Goal: Task Accomplishment & Management: Use online tool/utility

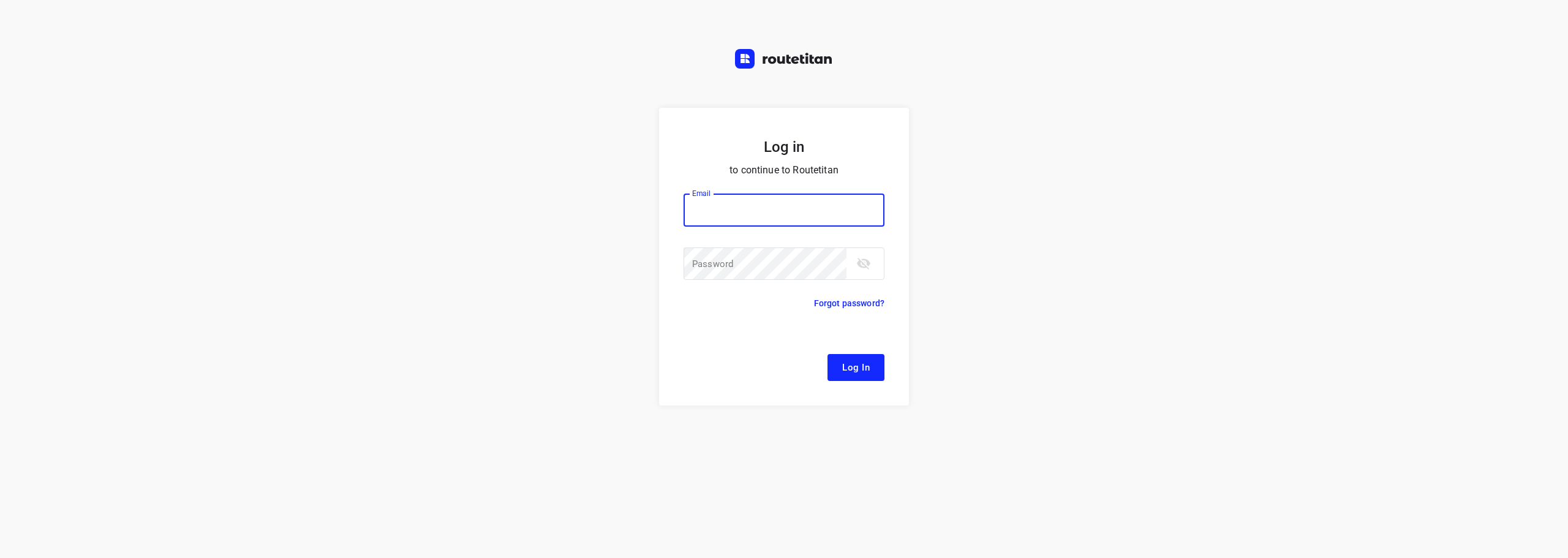
click at [784, 215] on input "email" at bounding box center [784, 210] width 201 height 33
type input "remco@fruitopjewerk.nl"
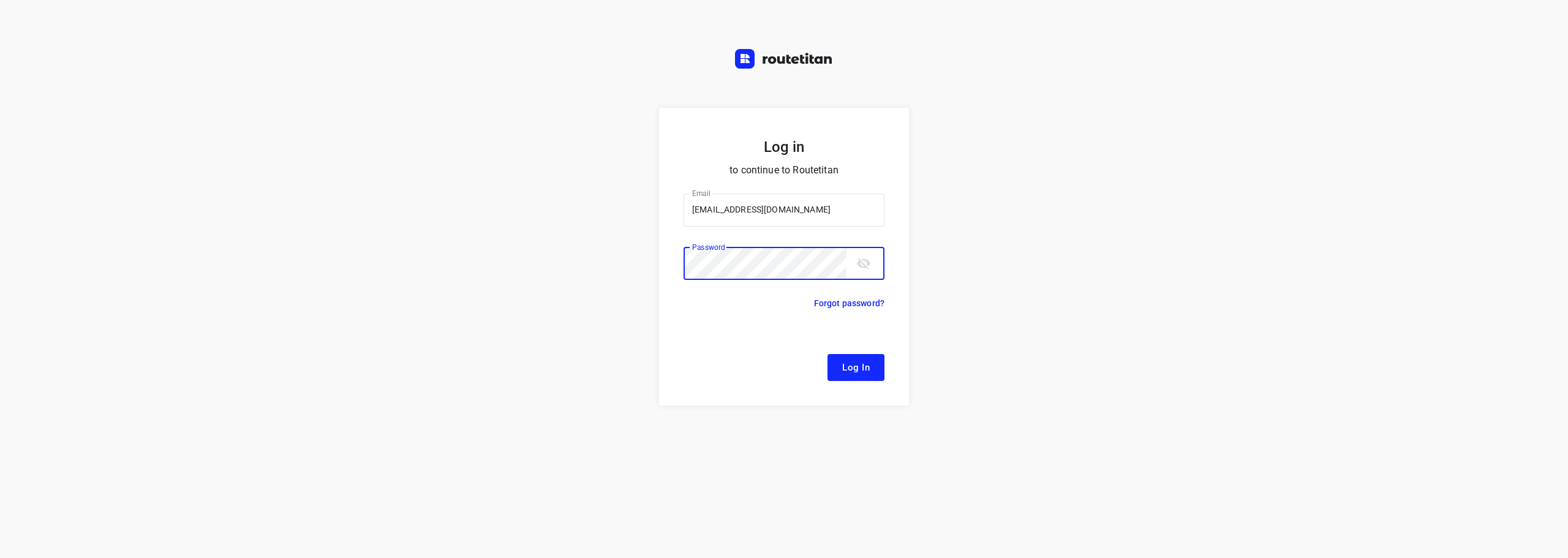
click at [828, 354] on button "Log In" at bounding box center [856, 367] width 57 height 27
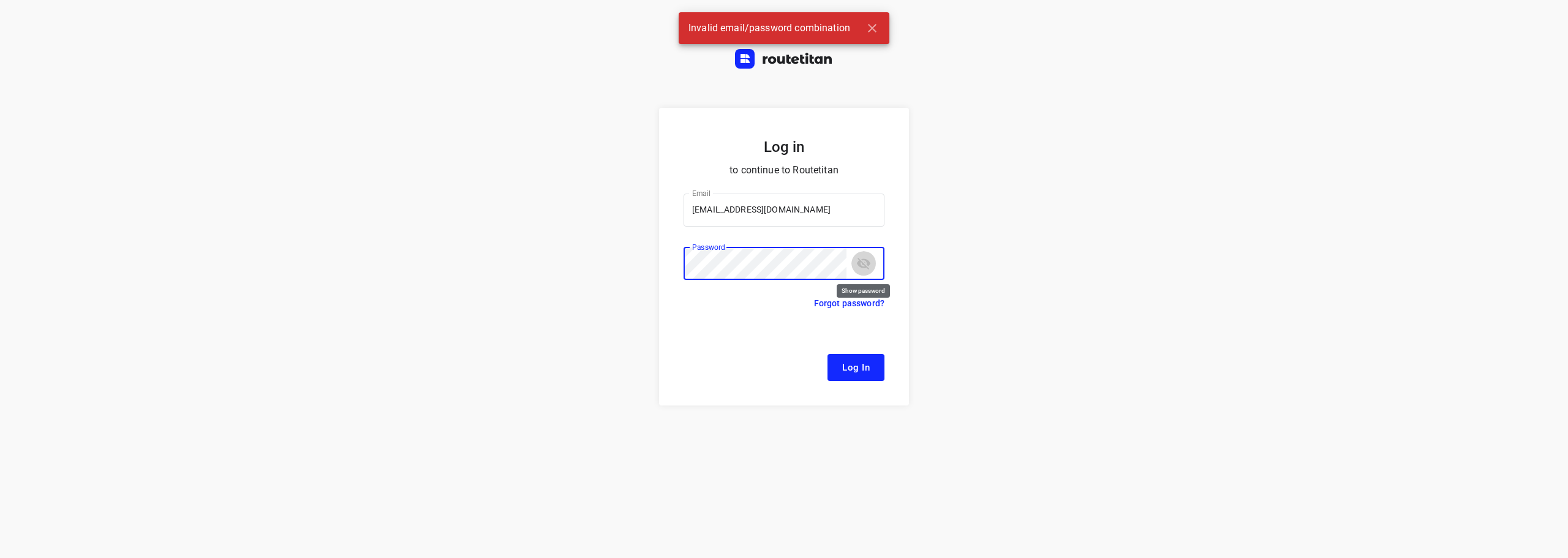
click at [866, 266] on icon "toggle password visibility" at bounding box center [864, 263] width 14 height 12
click at [828, 354] on button "Log In" at bounding box center [856, 367] width 57 height 27
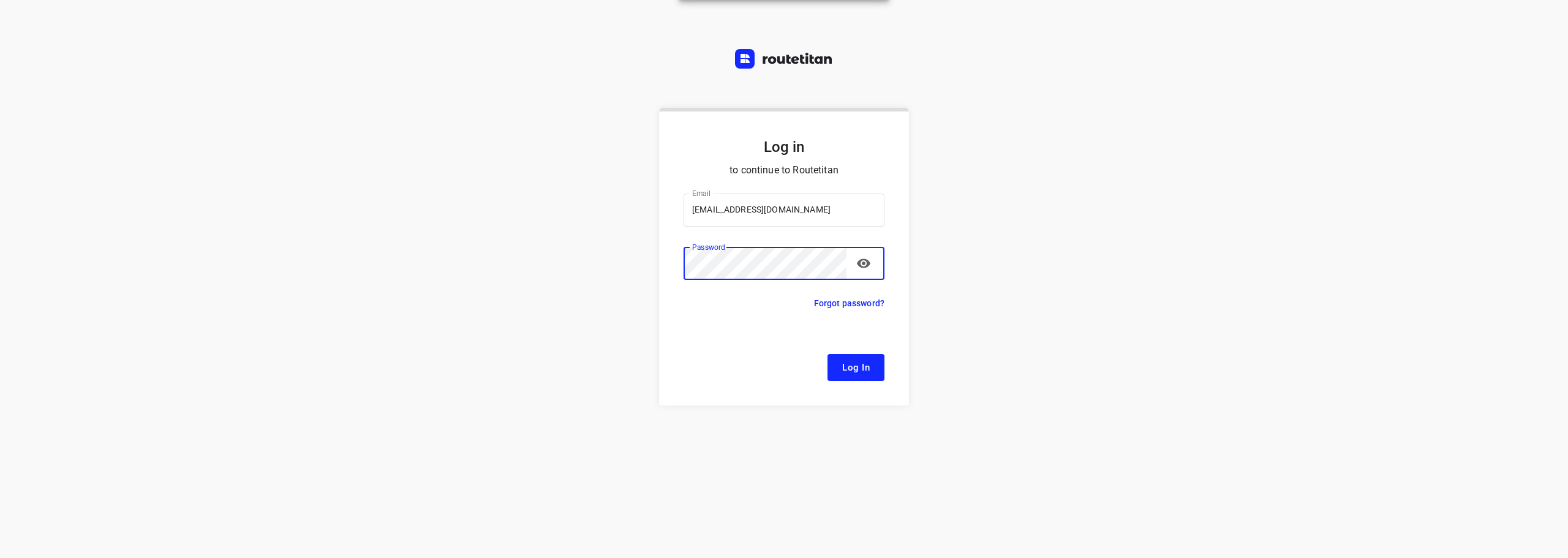
click at [503, 211] on div "Log in to continue to Routetitan Email remco@fruitopjewerk.nl Email ​ Password …" at bounding box center [784, 333] width 1568 height 450
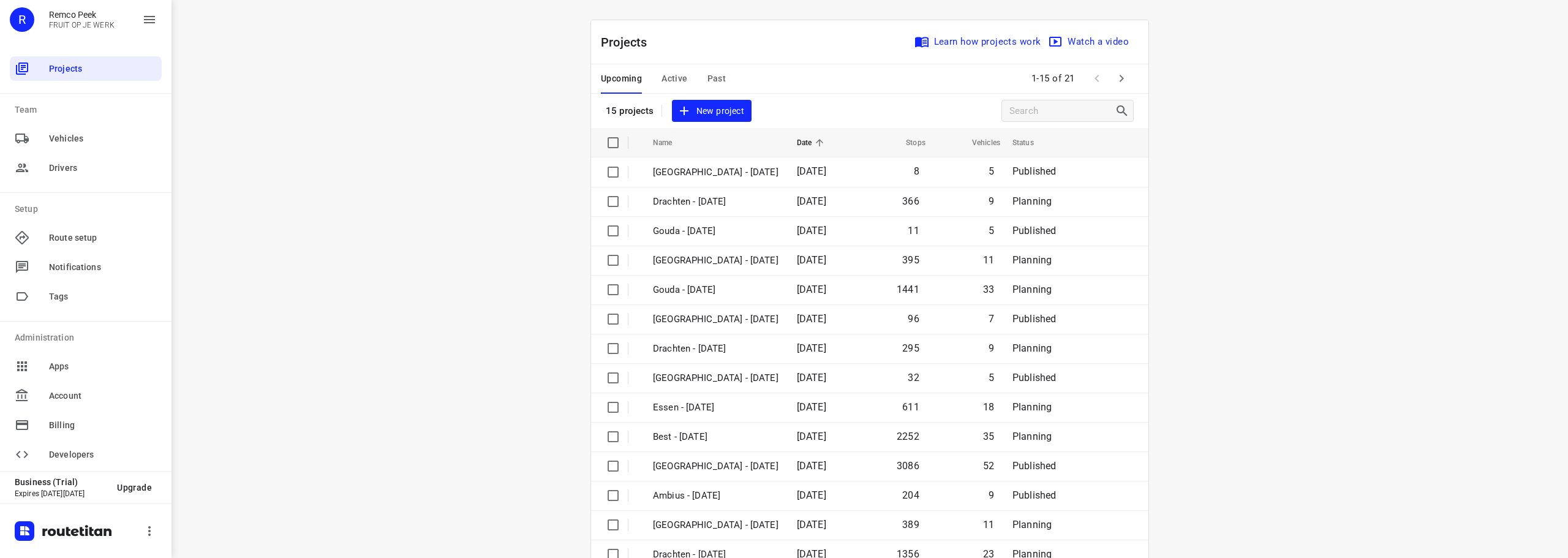
click at [667, 79] on span "Active" at bounding box center [675, 78] width 26 height 15
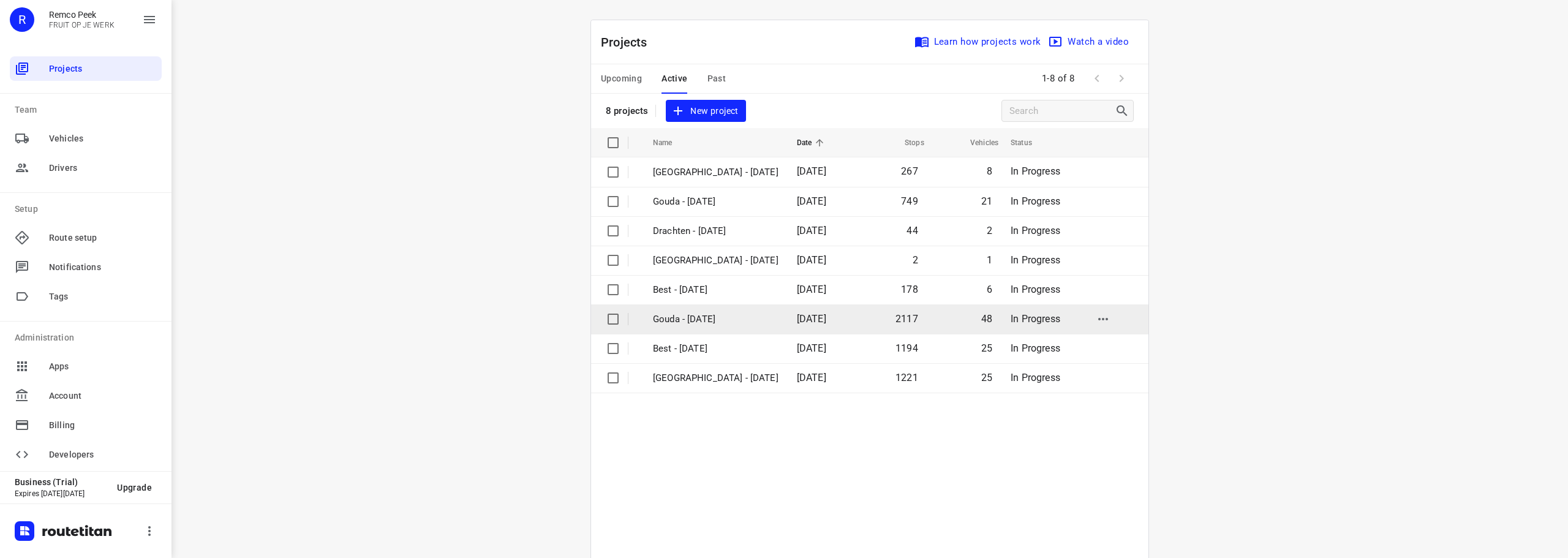
click at [702, 327] on td "Gouda - [DATE]" at bounding box center [713, 319] width 147 height 30
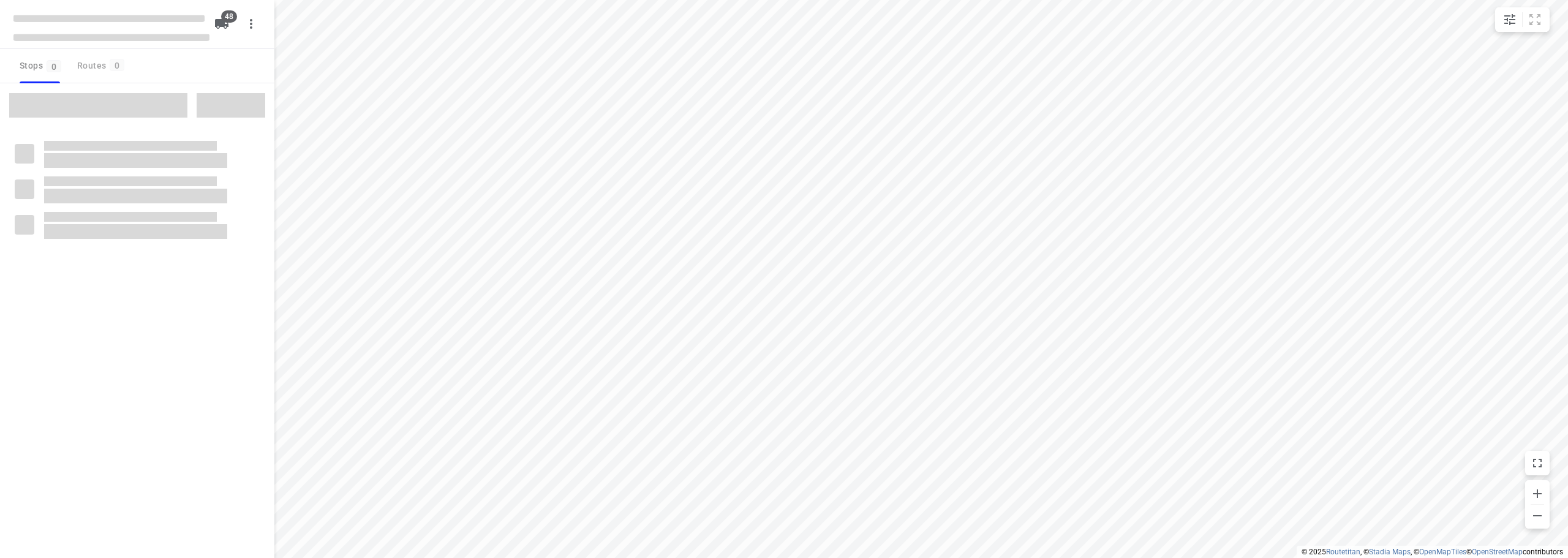
click at [205, 68] on div "Stops 0 Routes 0" at bounding box center [137, 66] width 275 height 34
drag, startPoint x: 205, startPoint y: 68, endPoint x: 178, endPoint y: 71, distance: 27.2
click at [178, 71] on div "Stops 0 Routes 0" at bounding box center [137, 66] width 275 height 34
checkbox input "true"
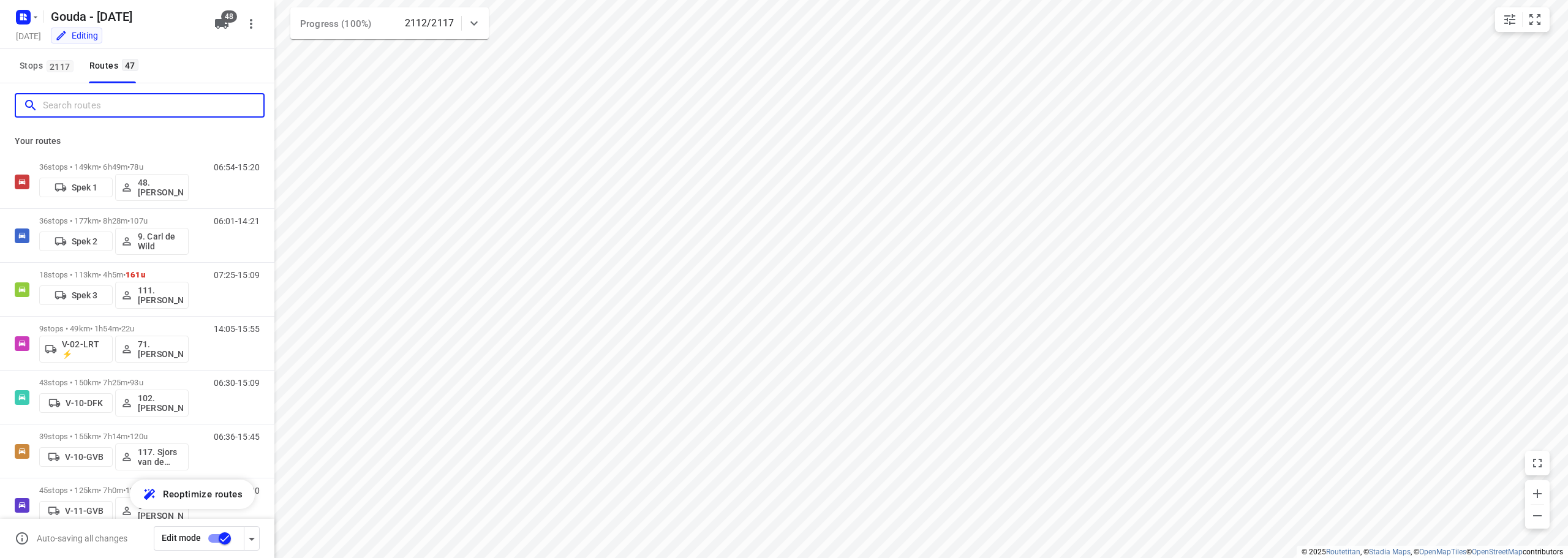
drag, startPoint x: 164, startPoint y: 108, endPoint x: 179, endPoint y: 97, distance: 18.6
click at [166, 108] on input "Search routes" at bounding box center [153, 105] width 221 height 19
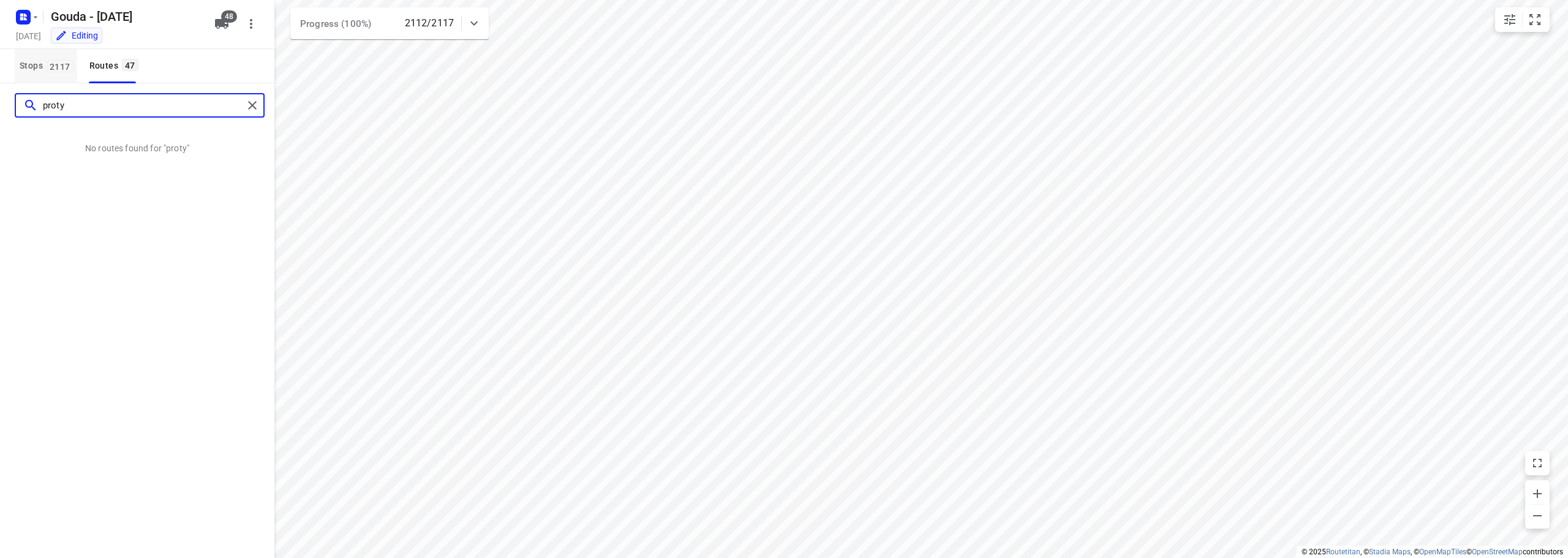
type input "proty"
click at [41, 76] on button "Stops 2117" at bounding box center [45, 66] width 62 height 34
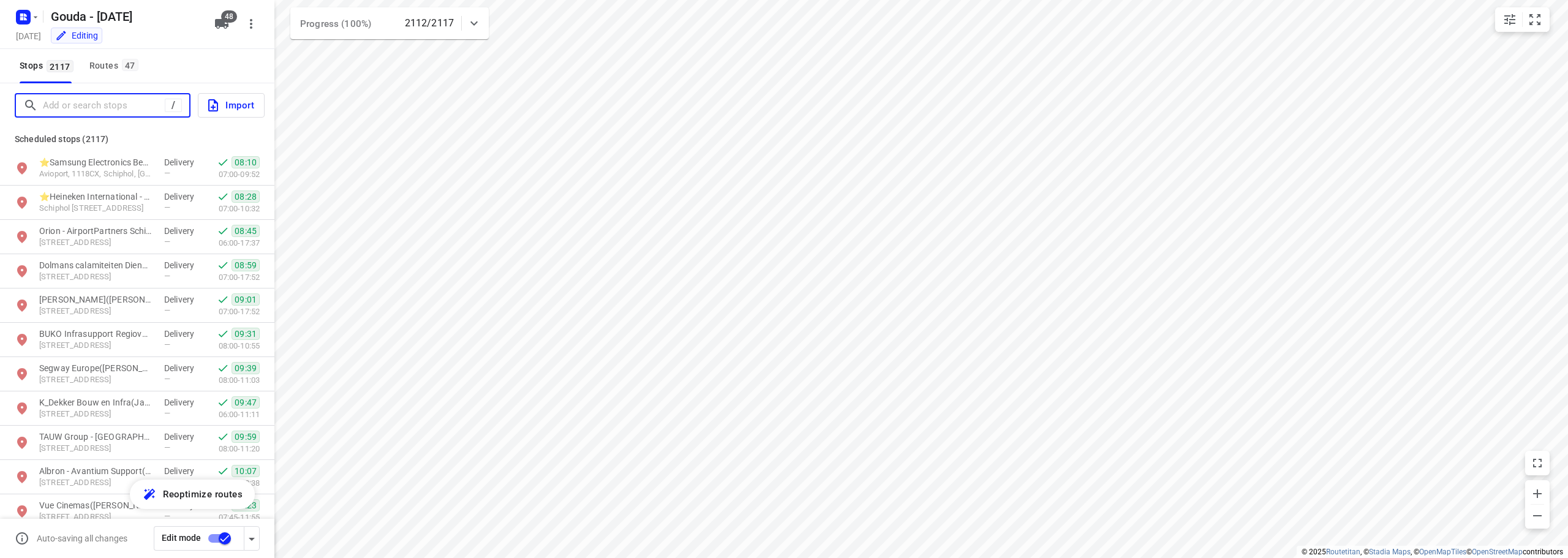
drag, startPoint x: 123, startPoint y: 106, endPoint x: 180, endPoint y: 51, distance: 79.2
click at [123, 103] on input "Add or search stops" at bounding box center [104, 105] width 122 height 19
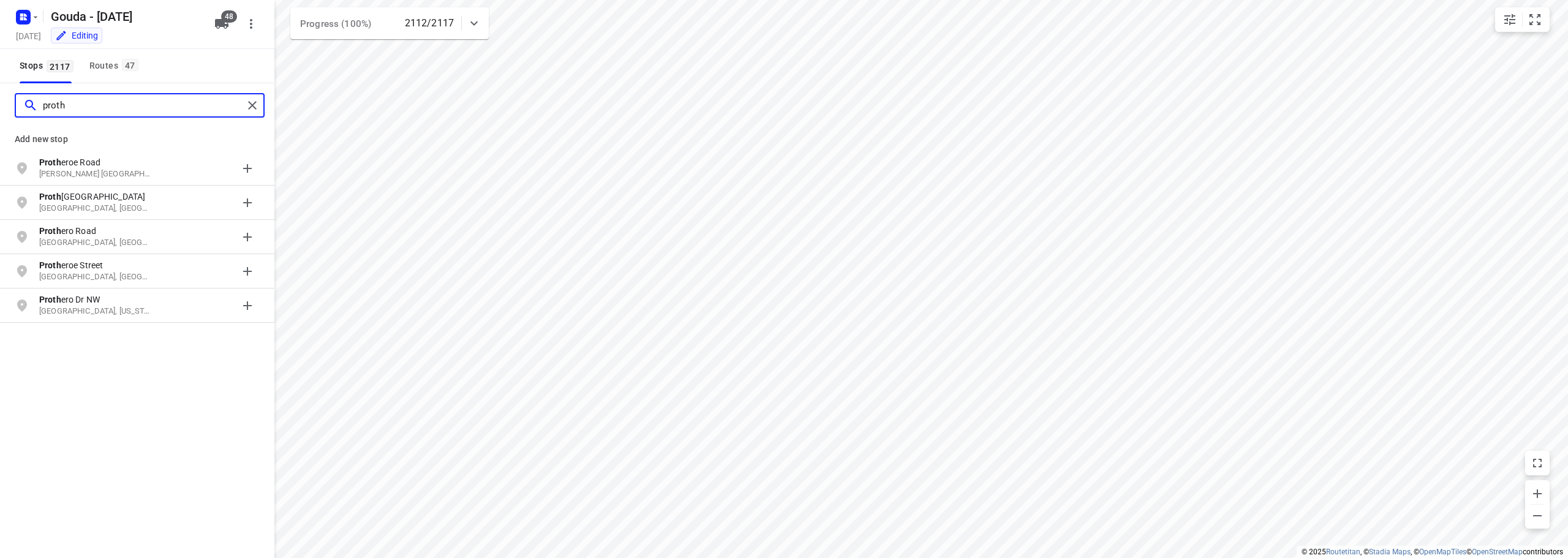
type input "prothy"
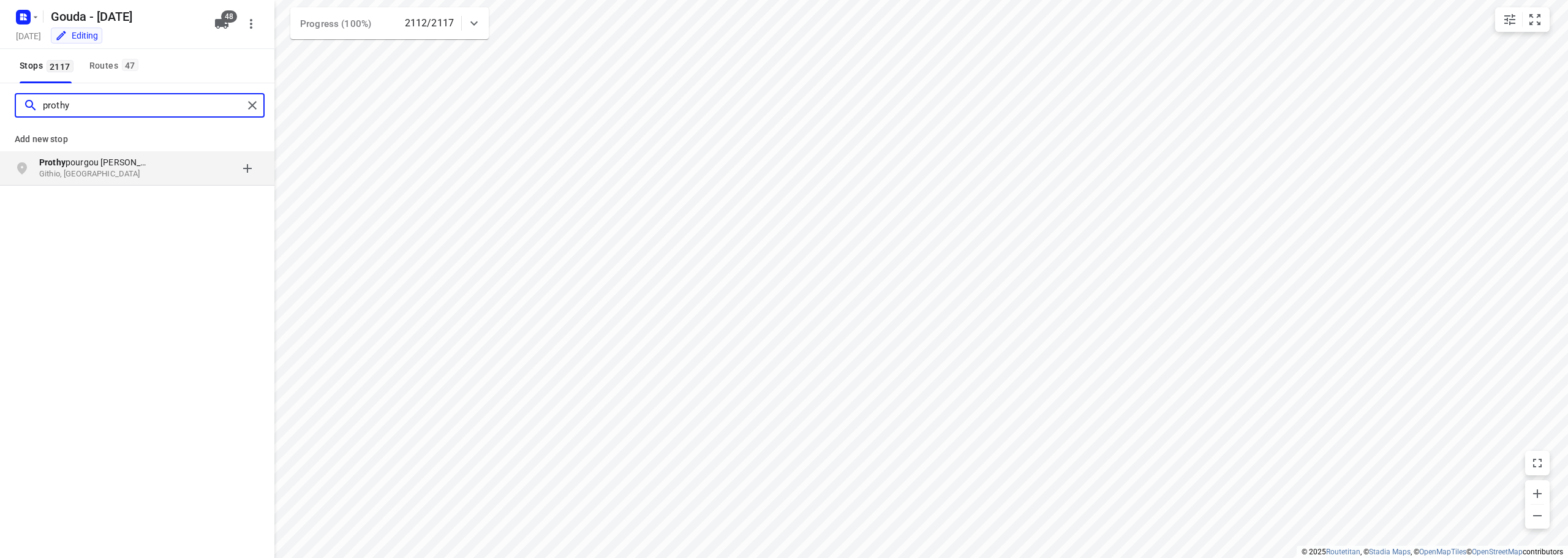
drag, startPoint x: 3, startPoint y: 116, endPoint x: 16, endPoint y: 87, distance: 31.8
click at [0, 93] on div "prothy" at bounding box center [137, 105] width 275 height 44
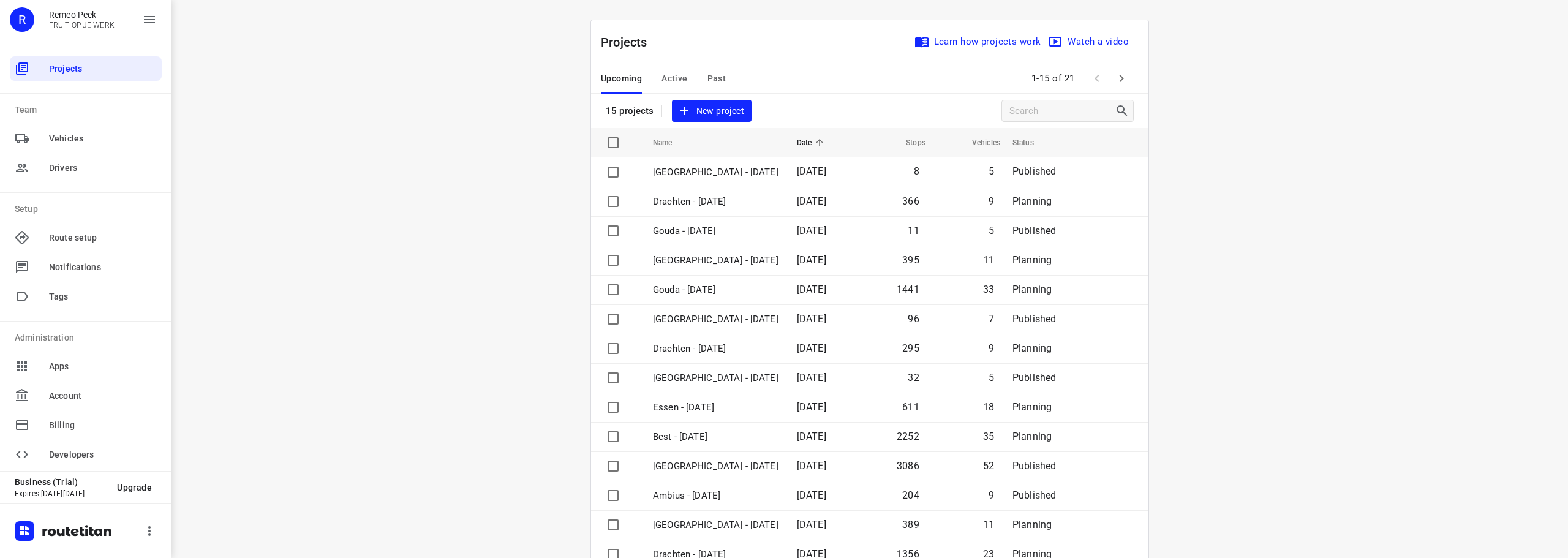
click at [662, 79] on span "Active" at bounding box center [675, 78] width 26 height 15
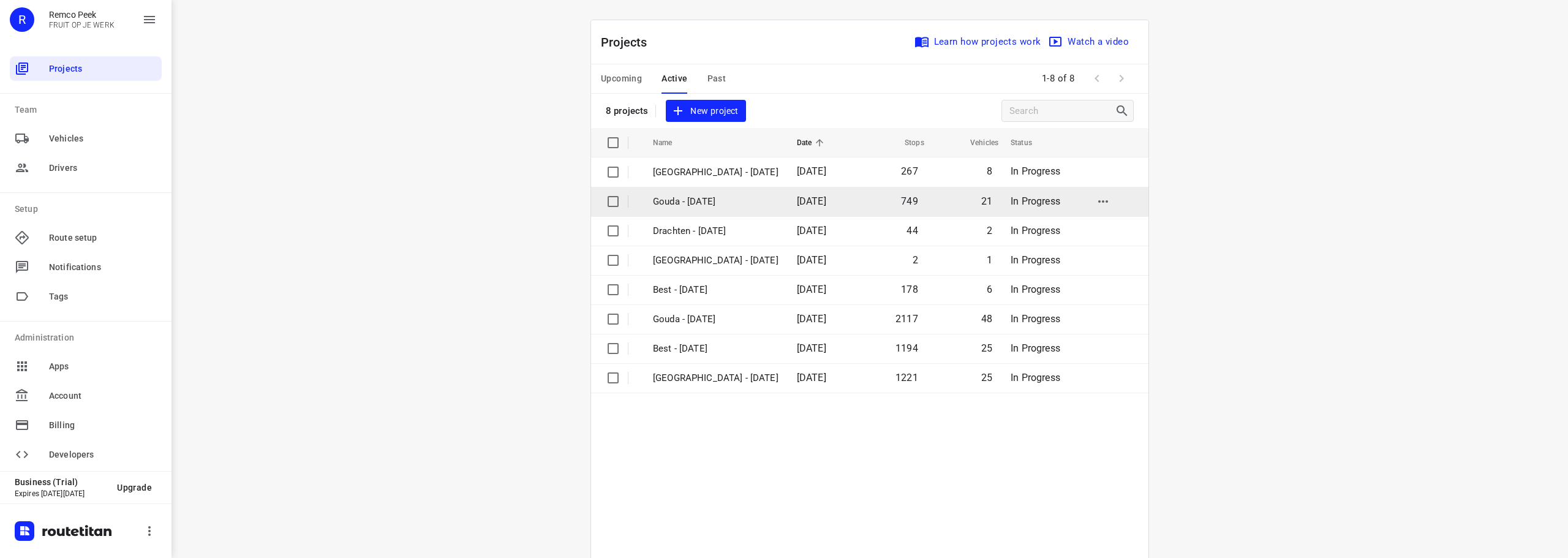
click at [720, 194] on td "Gouda - [DATE]" at bounding box center [713, 201] width 147 height 30
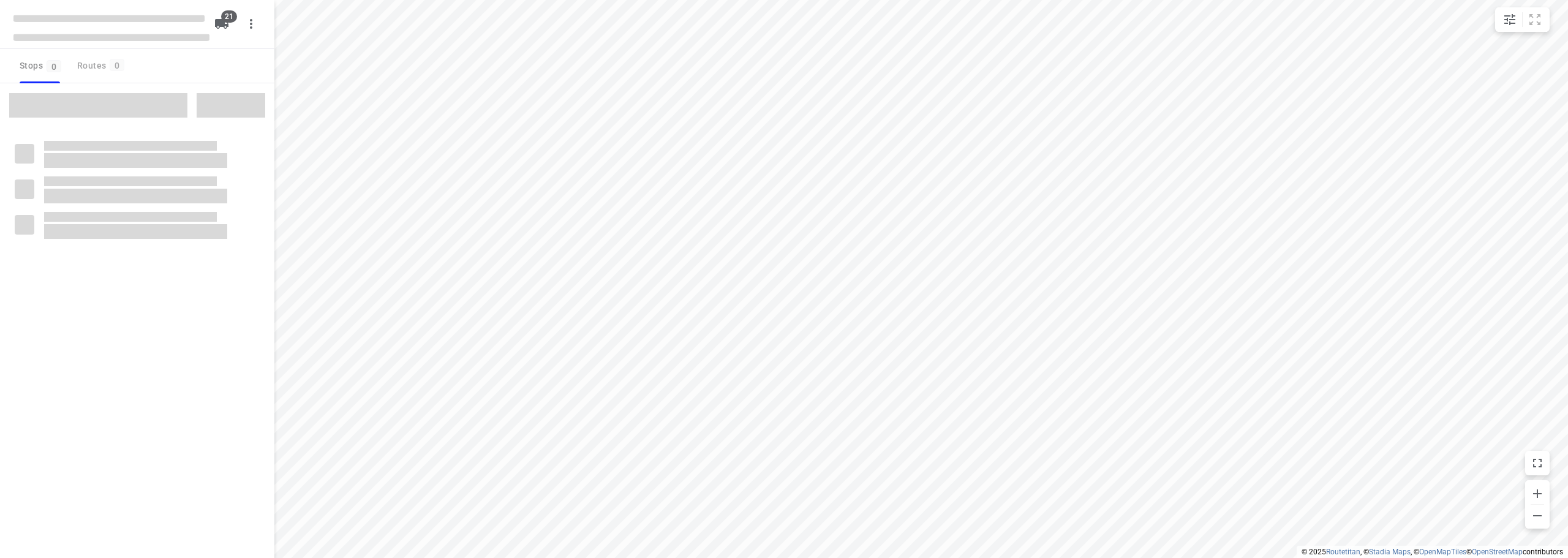
checkbox input "true"
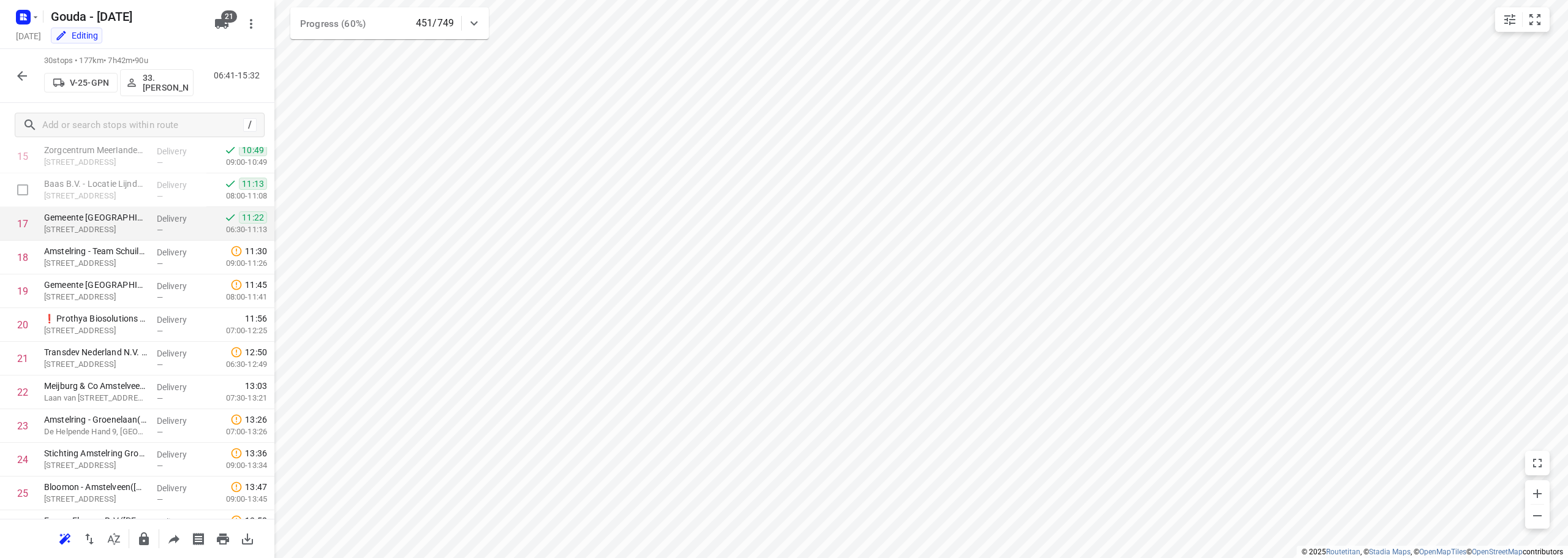
scroll to position [551, 0]
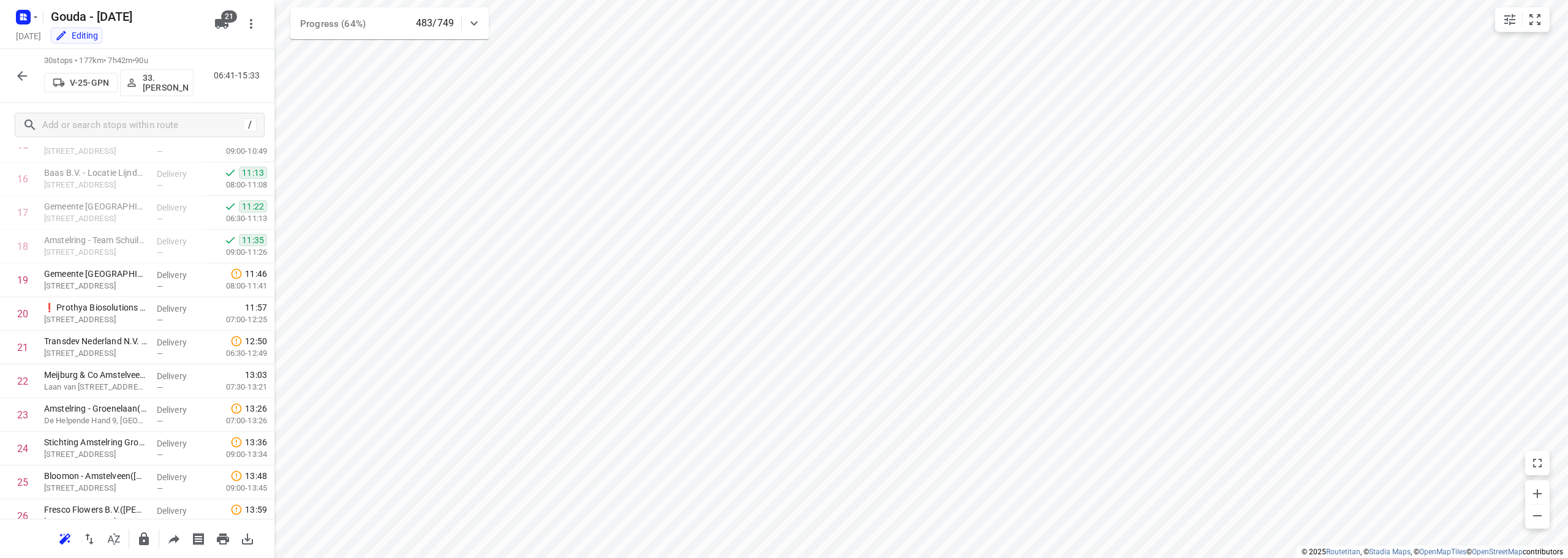
click at [12, 70] on button "button" at bounding box center [22, 76] width 24 height 24
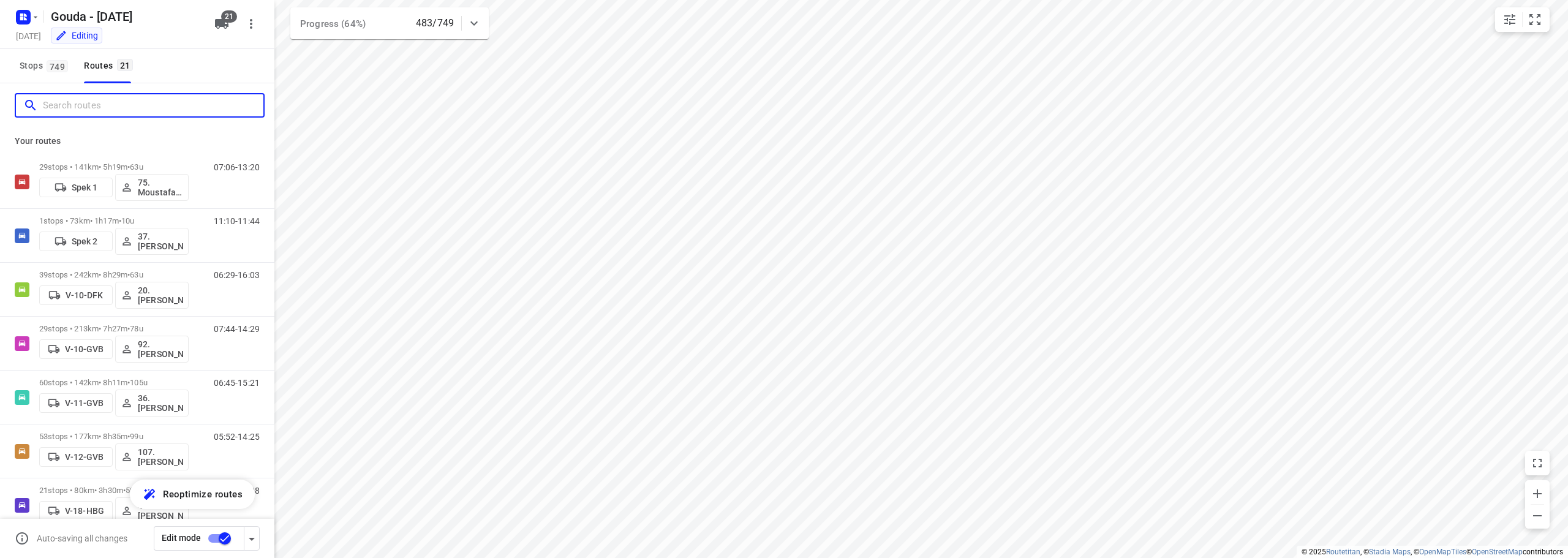
click at [104, 100] on input "Search routes" at bounding box center [153, 105] width 221 height 19
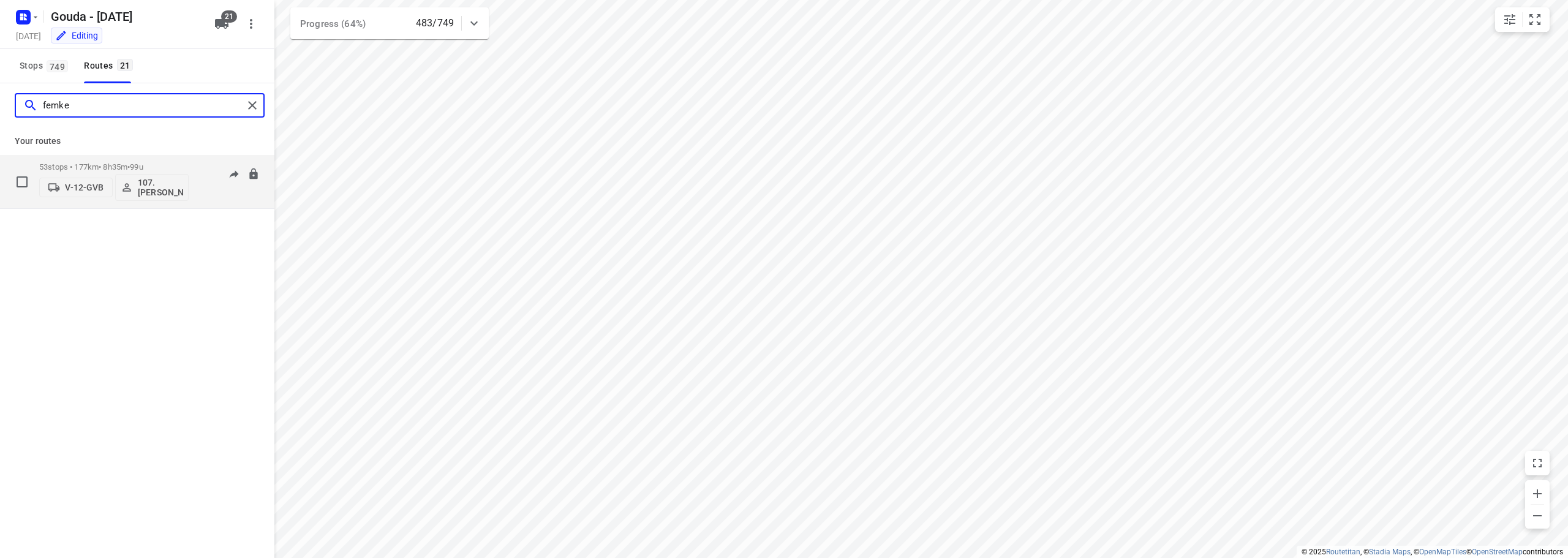
type input "femke"
click at [146, 158] on div "53 stops • 177km • 8h35m • 99u V-12-GVB 107.Femke Bogaards" at bounding box center [114, 181] width 150 height 50
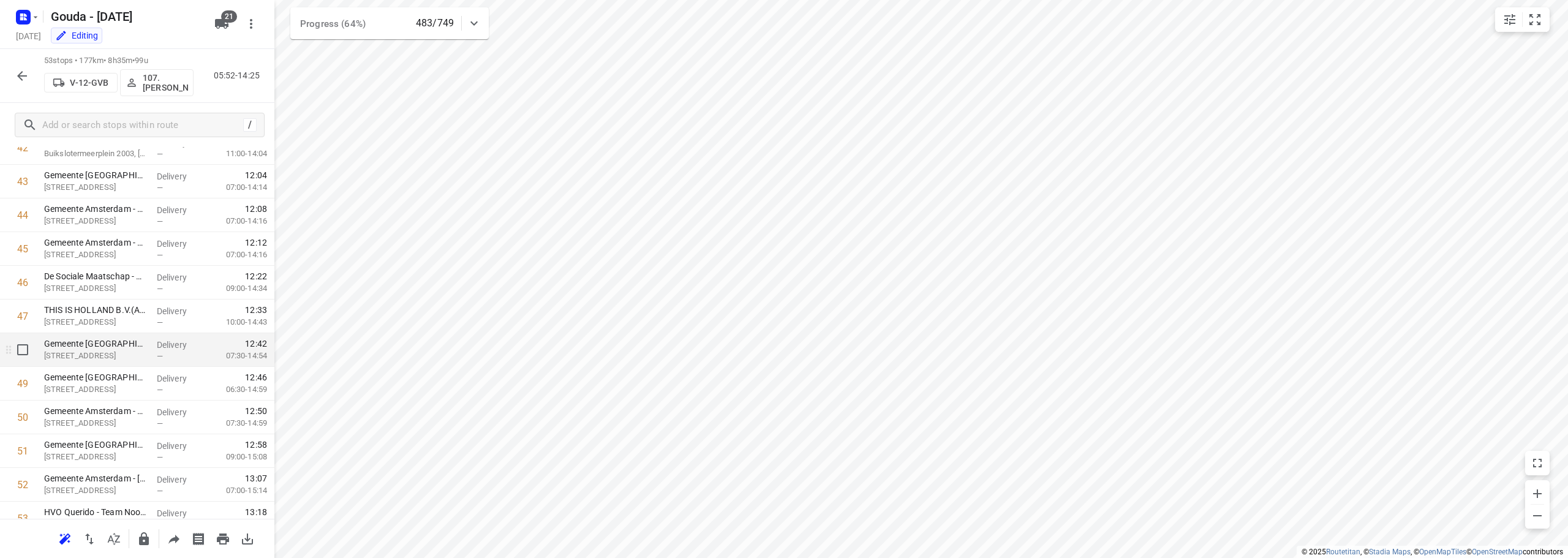
scroll to position [1508, 0]
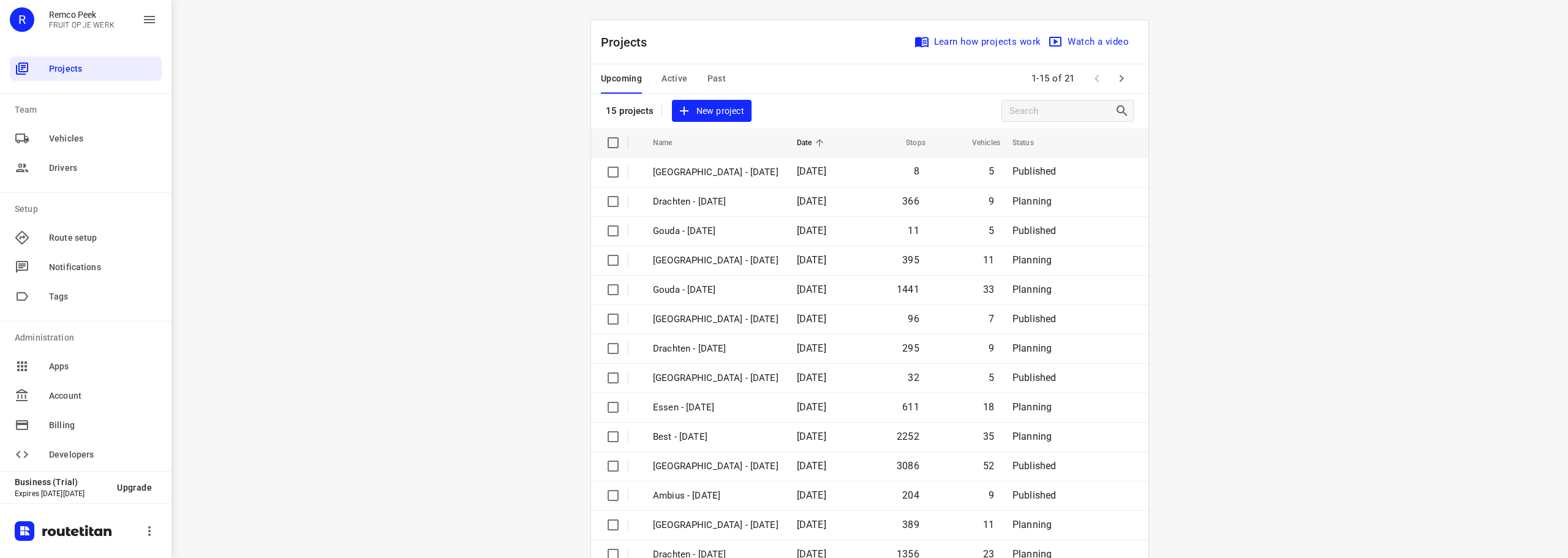
click at [675, 76] on span "Active" at bounding box center [675, 78] width 26 height 15
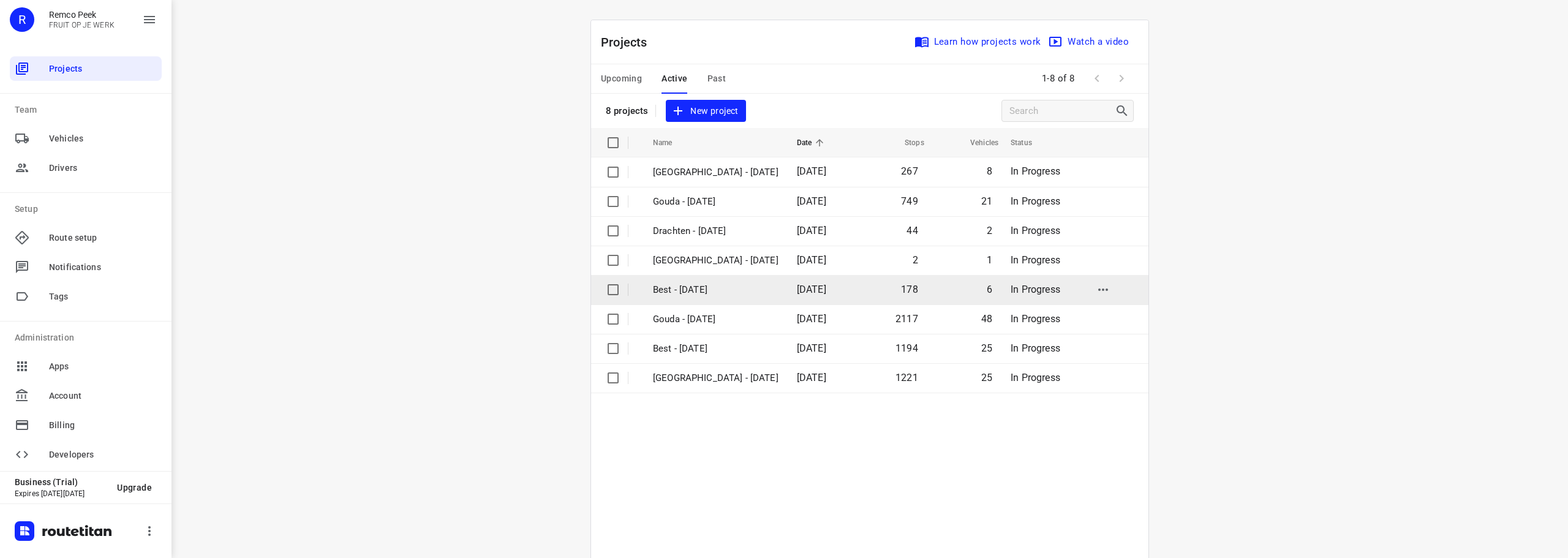
click at [689, 293] on p "Best - [DATE]" at bounding box center [715, 290] width 125 height 14
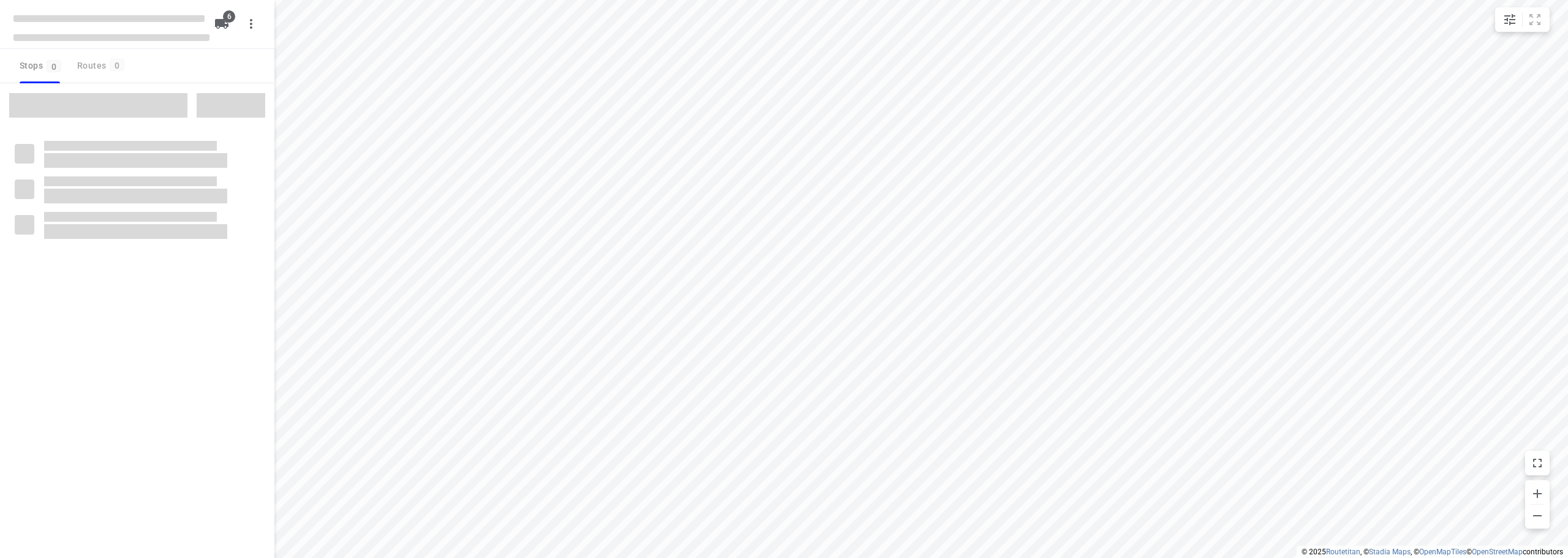
checkbox input "true"
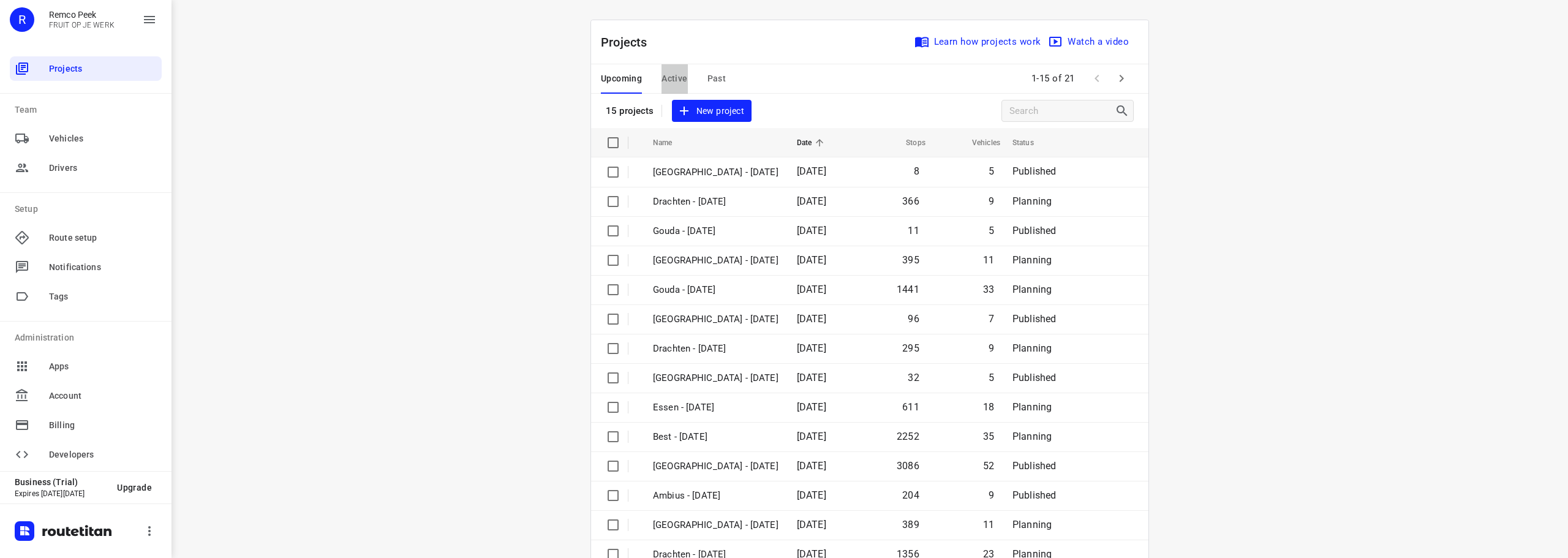
drag, startPoint x: 679, startPoint y: 75, endPoint x: 553, endPoint y: 3, distance: 145.1
click at [679, 75] on span "Active" at bounding box center [675, 78] width 26 height 15
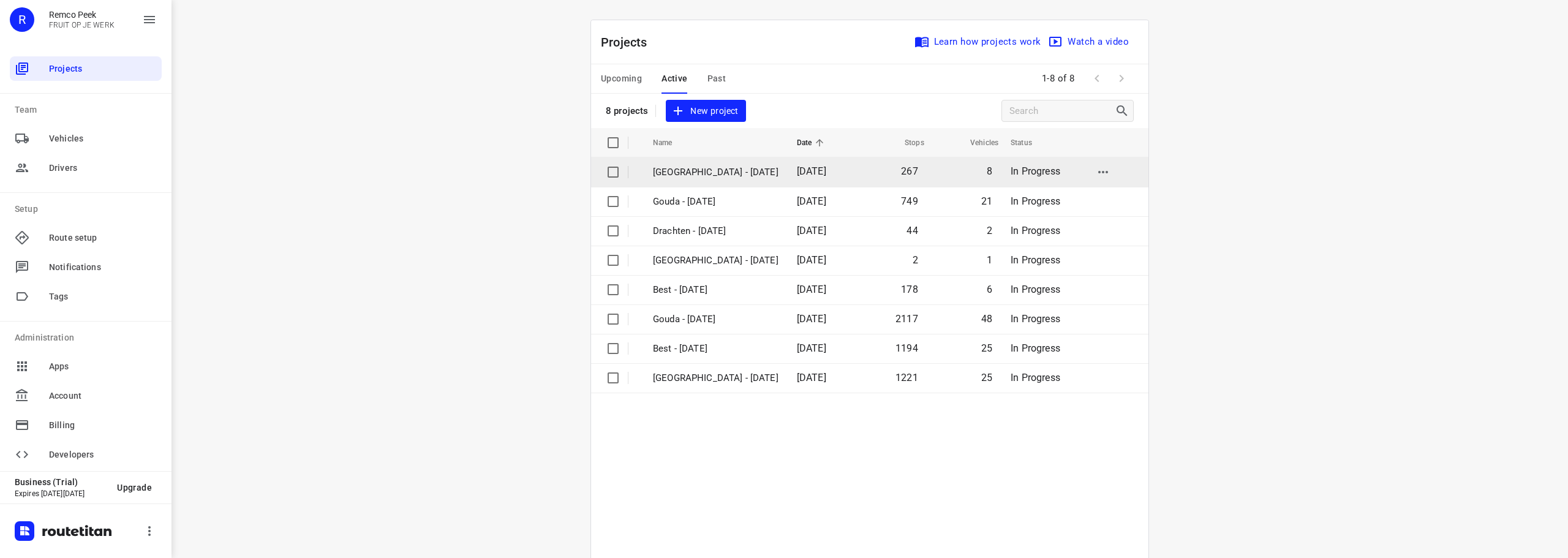
click at [724, 166] on p "[GEOGRAPHIC_DATA] - [DATE]" at bounding box center [715, 173] width 125 height 14
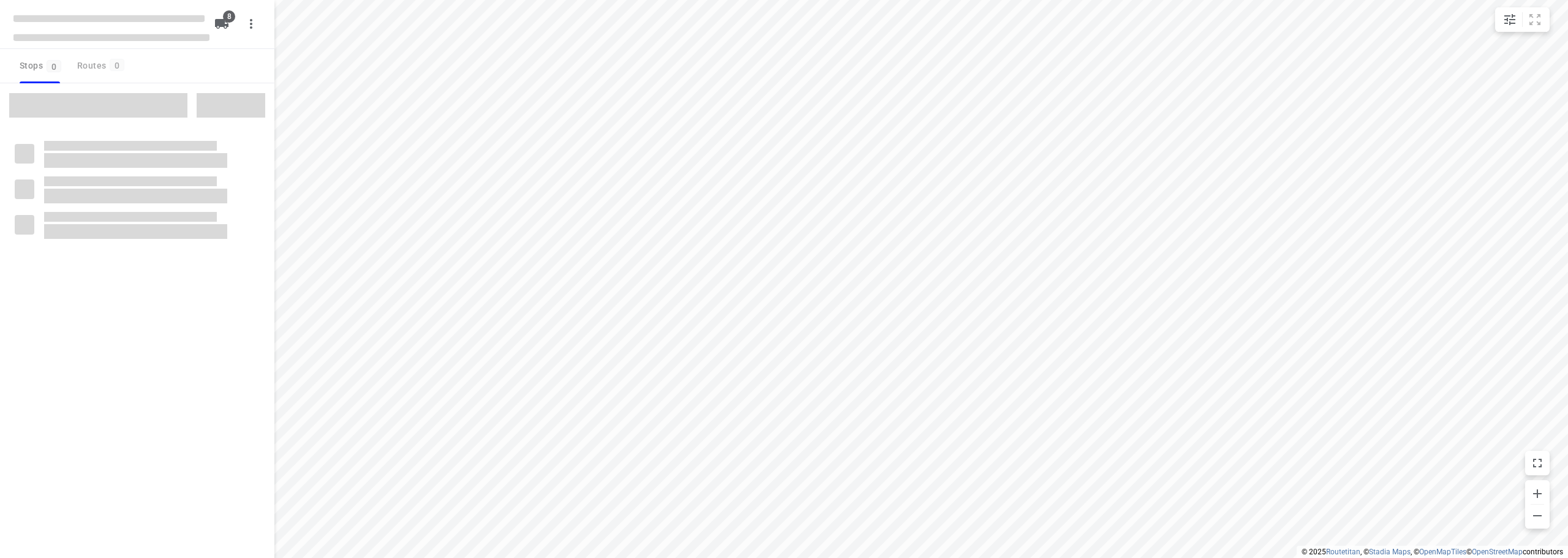
checkbox input "true"
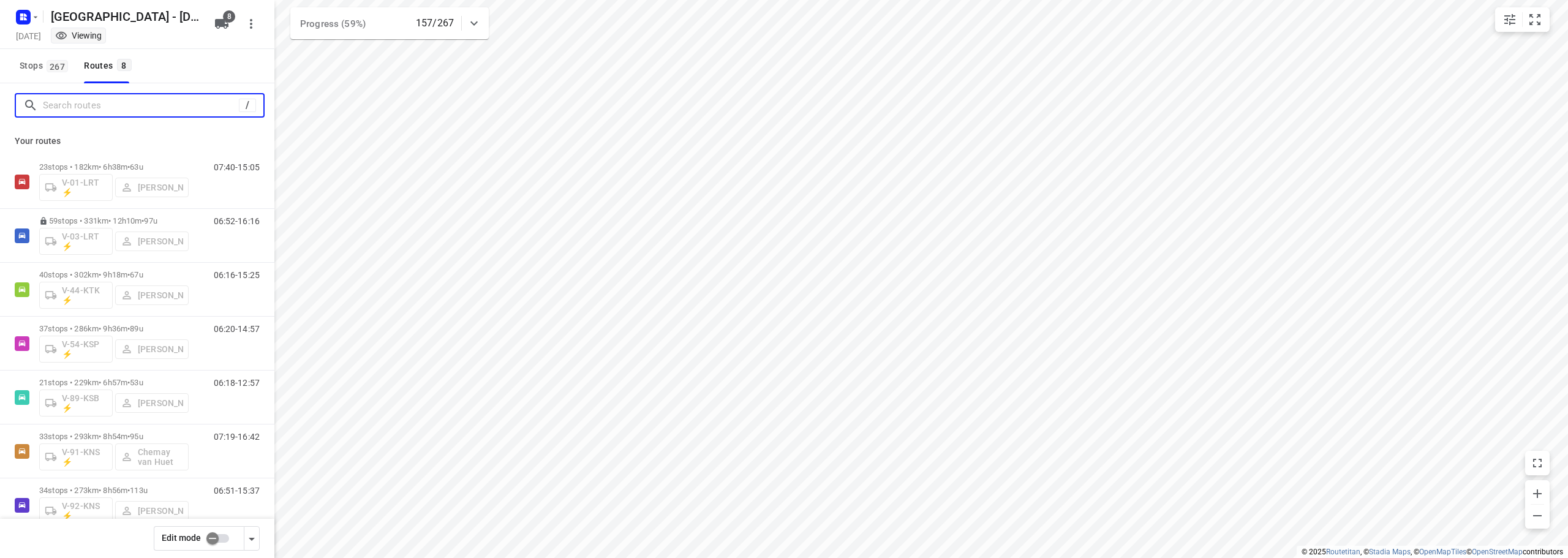
click at [164, 103] on input "Search routes" at bounding box center [141, 105] width 196 height 19
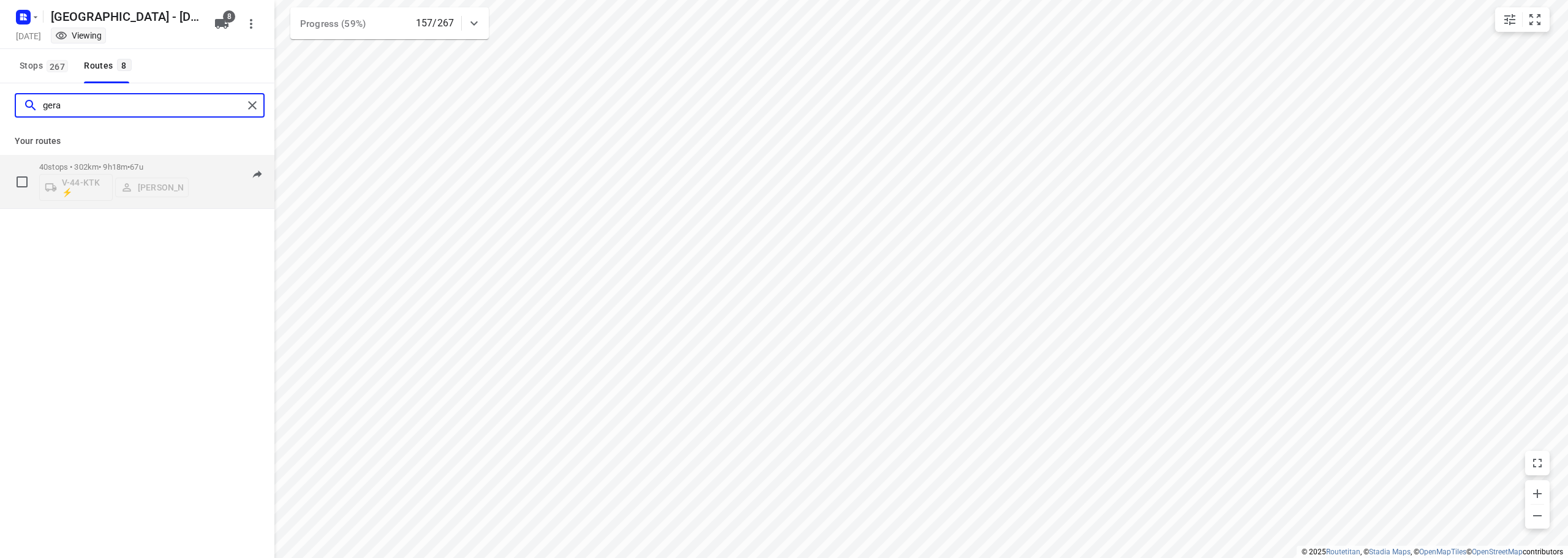
type input "gera"
click at [150, 160] on div "40 stops • 302km • 9h18m • 67u V-44-KTK ⚡ Gera van de Vreugde" at bounding box center [114, 181] width 150 height 50
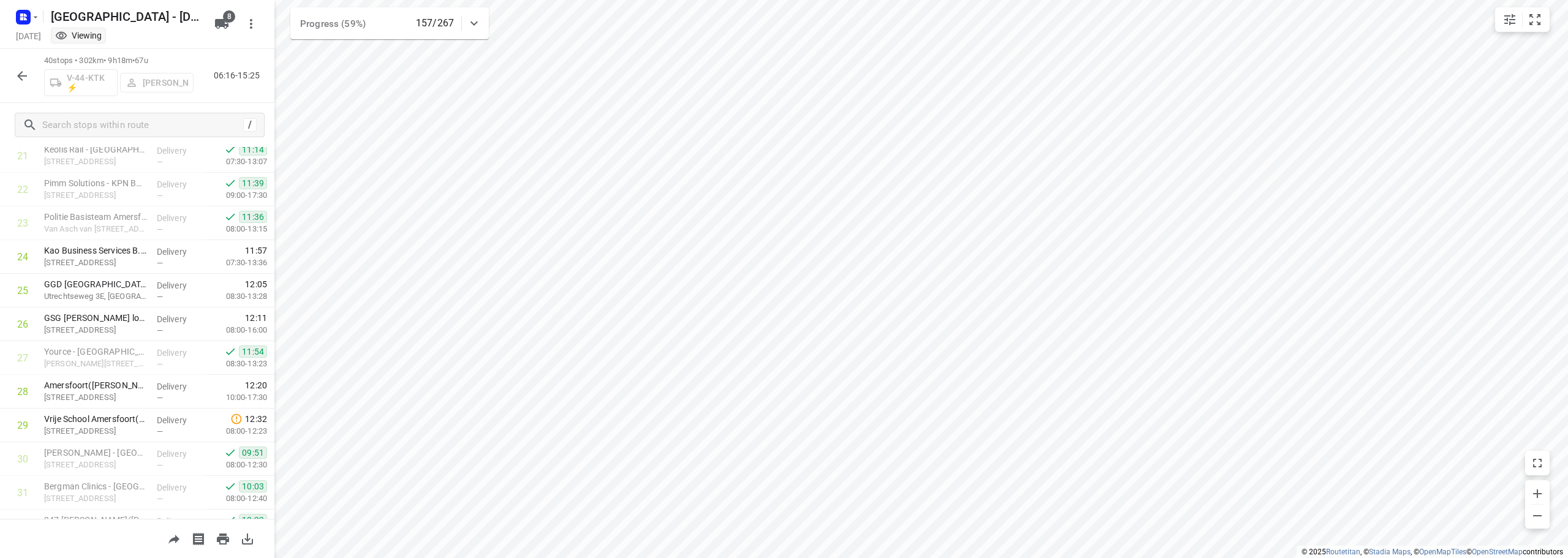
scroll to position [760, 0]
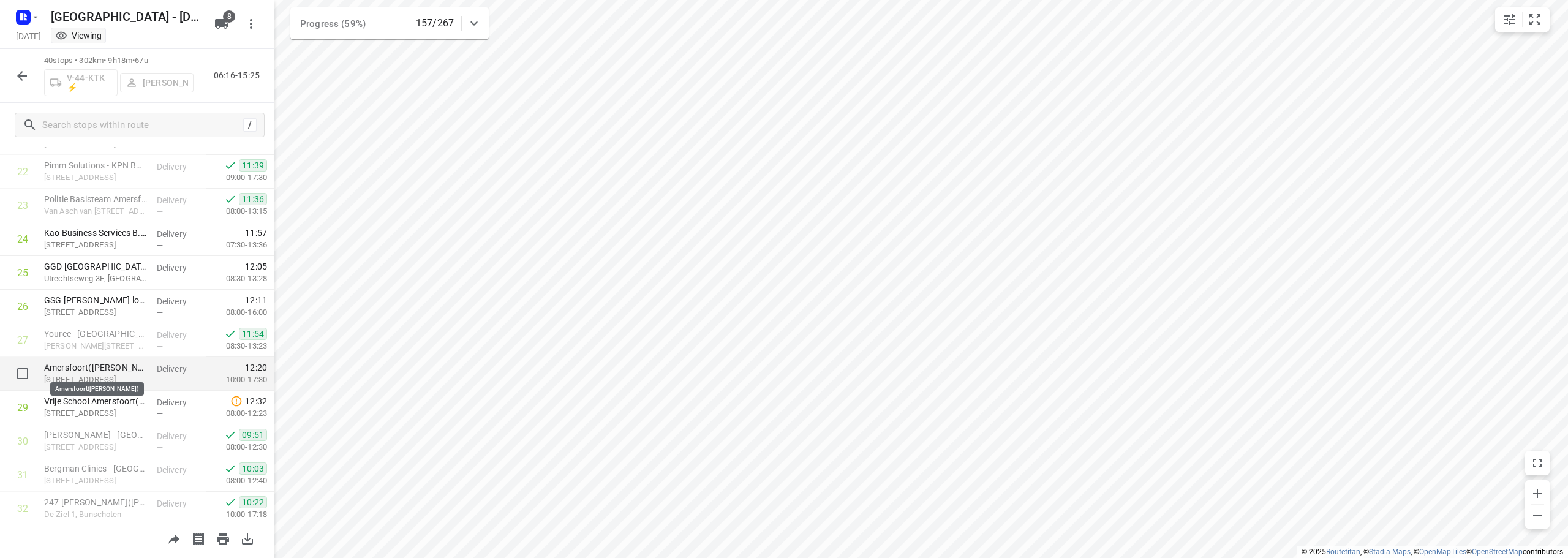
click at [103, 366] on p "Amersfoort([PERSON_NAME])" at bounding box center [95, 367] width 103 height 13
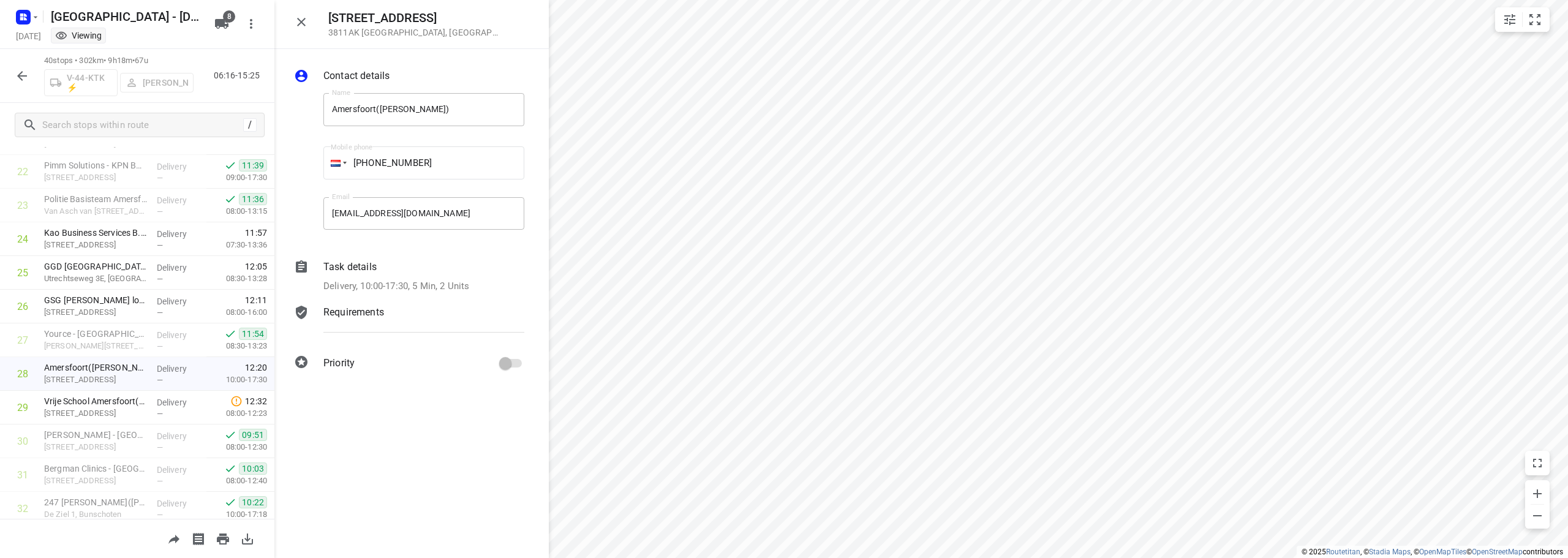
click at [419, 286] on p "Delivery, 10:00-17:30, 5 Min, 2 Units" at bounding box center [396, 286] width 146 height 14
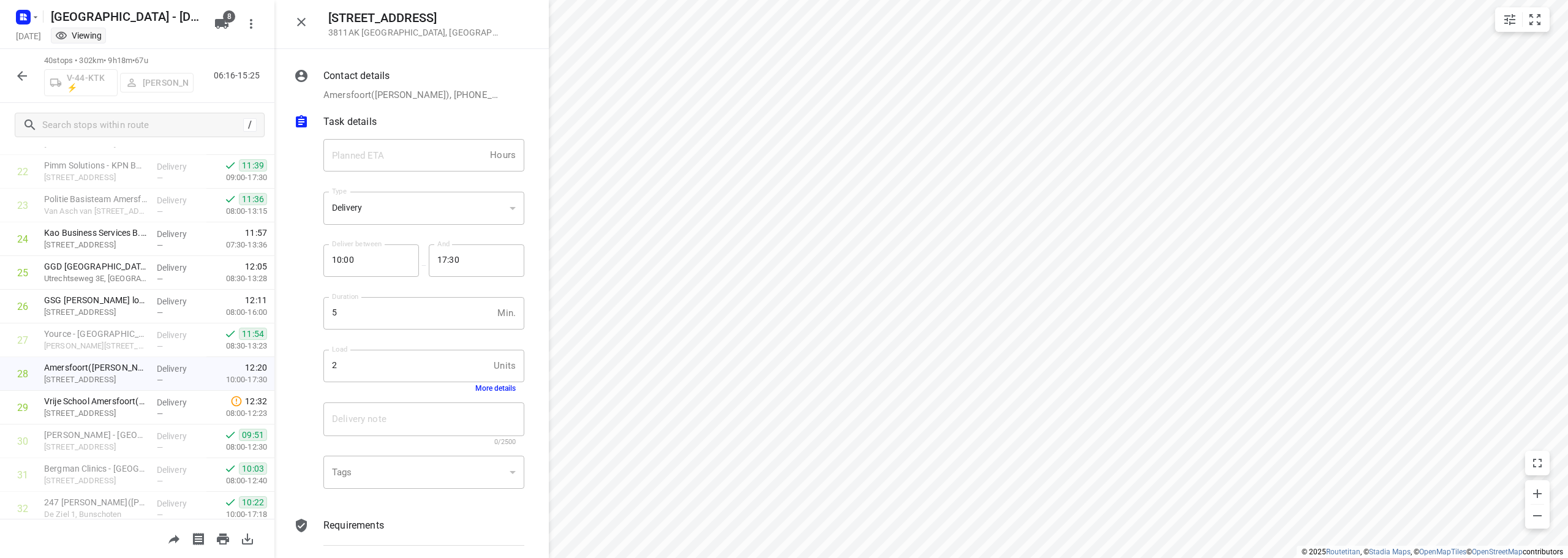
click at [494, 388] on button "More details" at bounding box center [495, 388] width 41 height 9
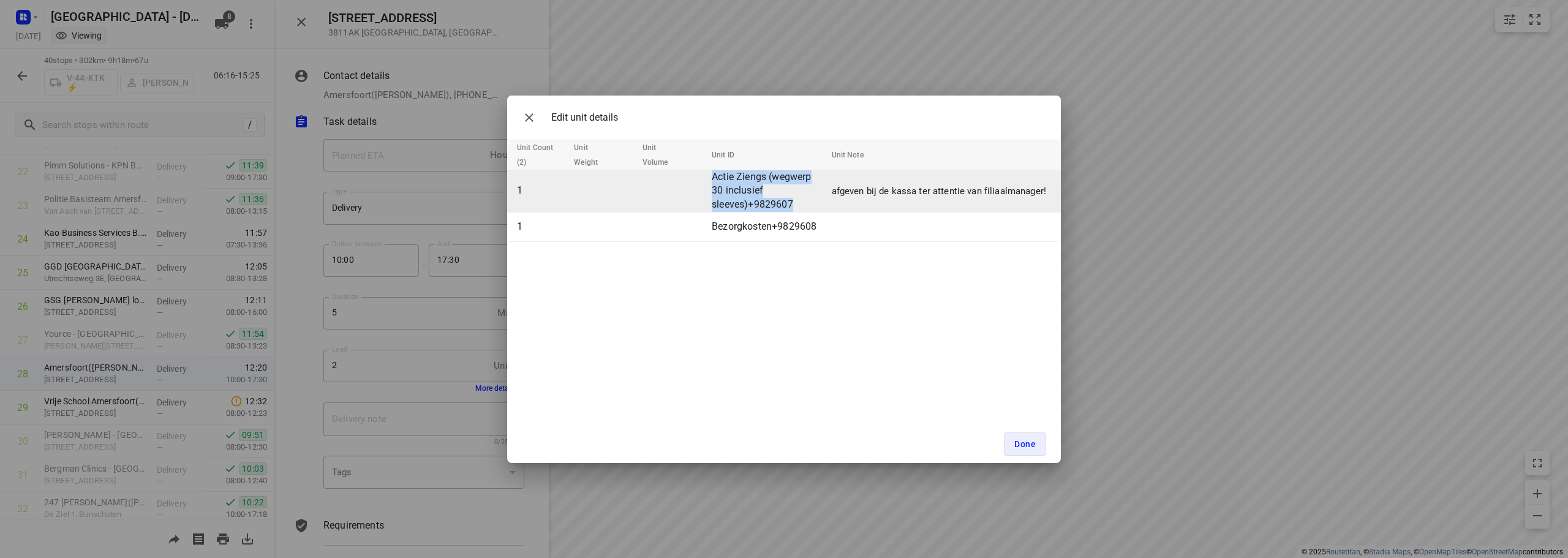
drag, startPoint x: 712, startPoint y: 179, endPoint x: 812, endPoint y: 202, distance: 102.6
click at [812, 202] on td "Actie Ziengs (wegwerp 30 inclusief sleeves)+9829607" at bounding box center [766, 191] width 120 height 43
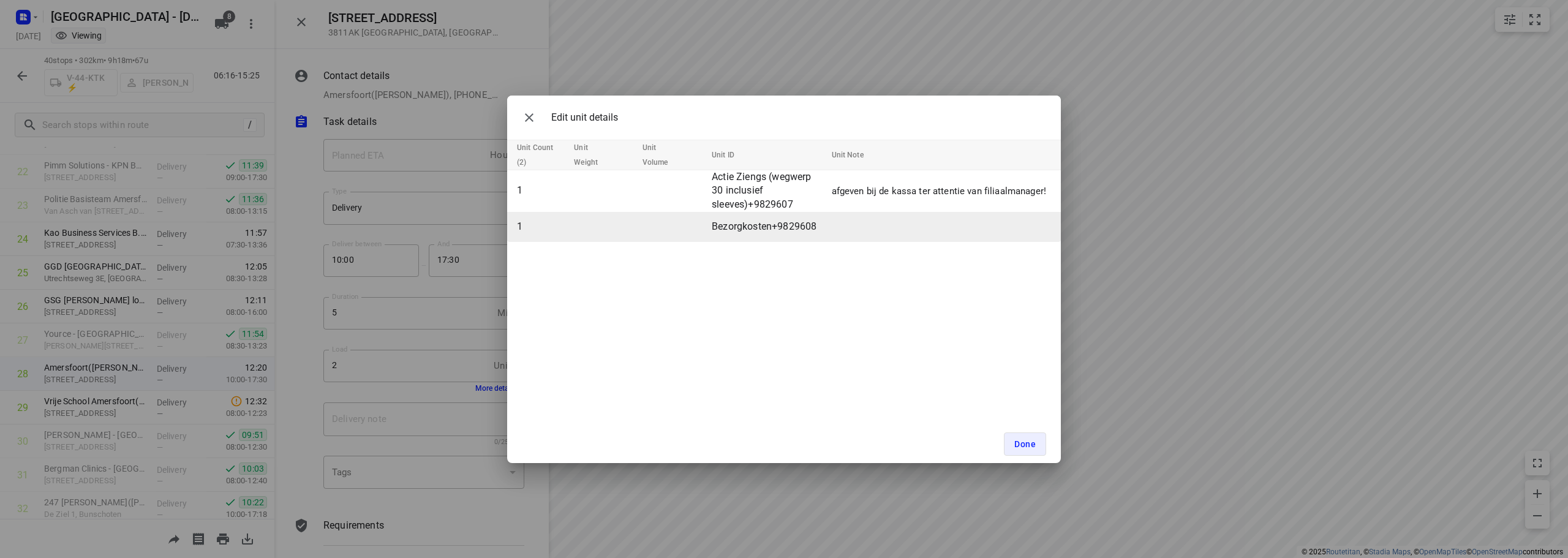
click at [820, 230] on td "Bezorgkosten+9829608" at bounding box center [766, 227] width 120 height 30
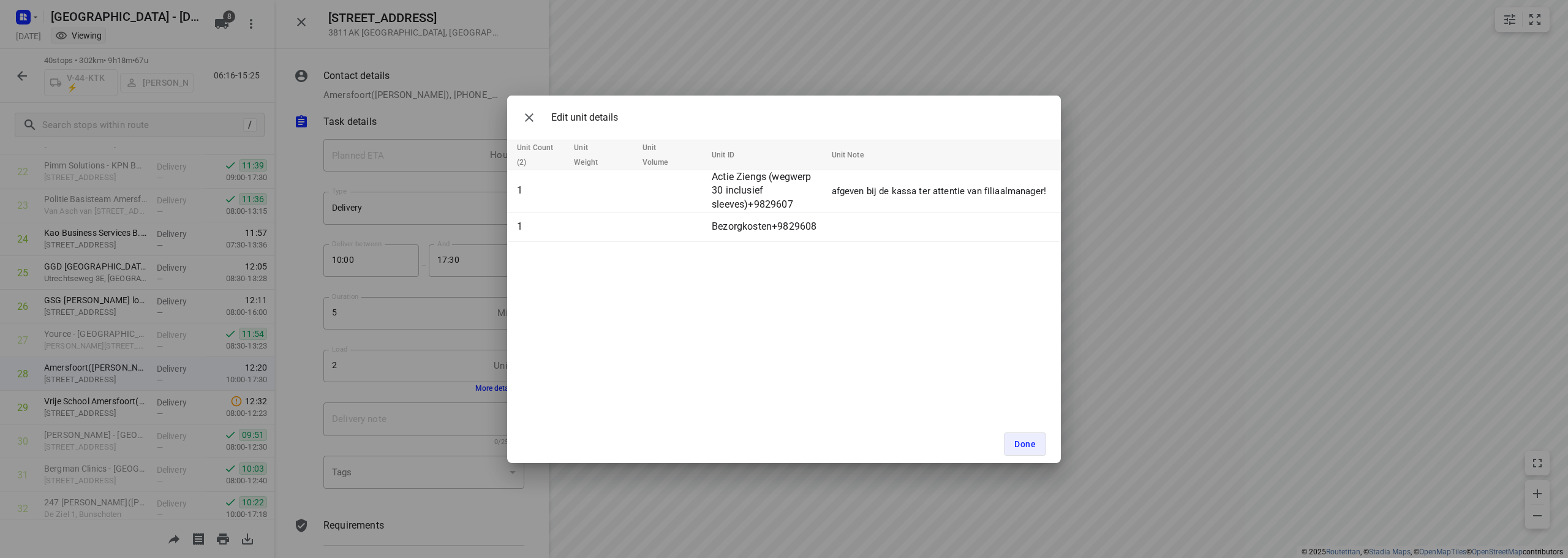
click at [771, 437] on div "Done" at bounding box center [784, 444] width 554 height 38
click at [1020, 446] on span "Done" at bounding box center [1025, 444] width 22 height 10
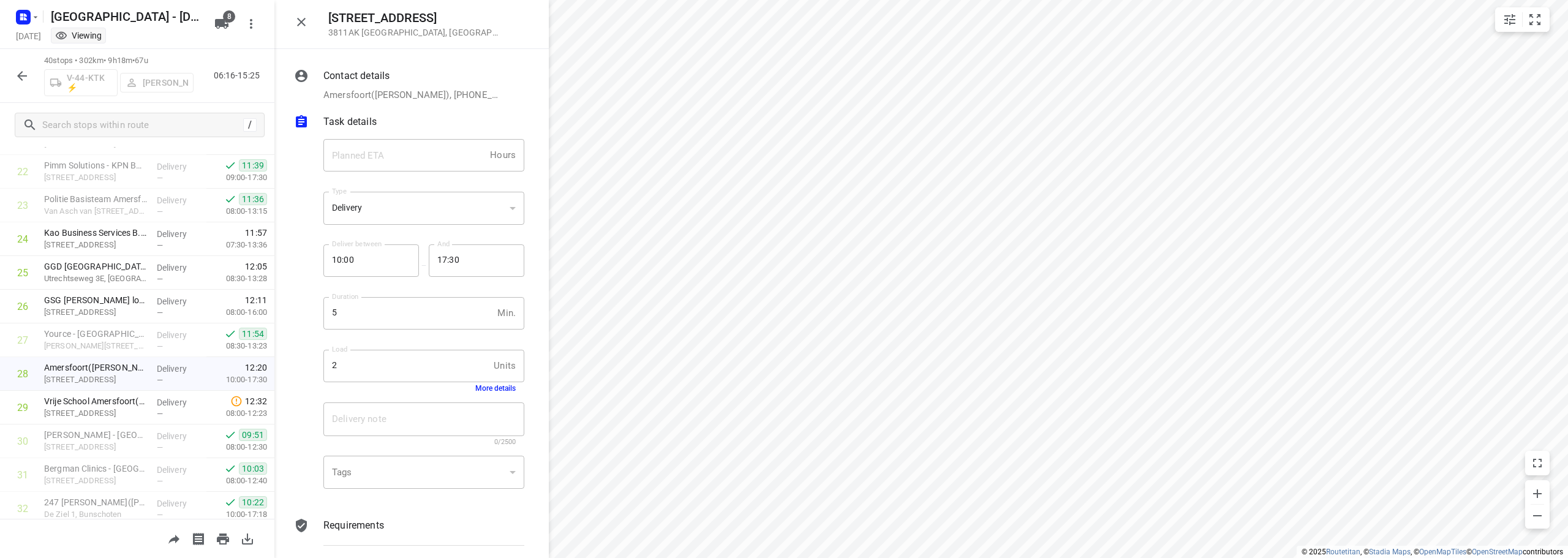
click at [481, 389] on button "More details" at bounding box center [495, 388] width 41 height 9
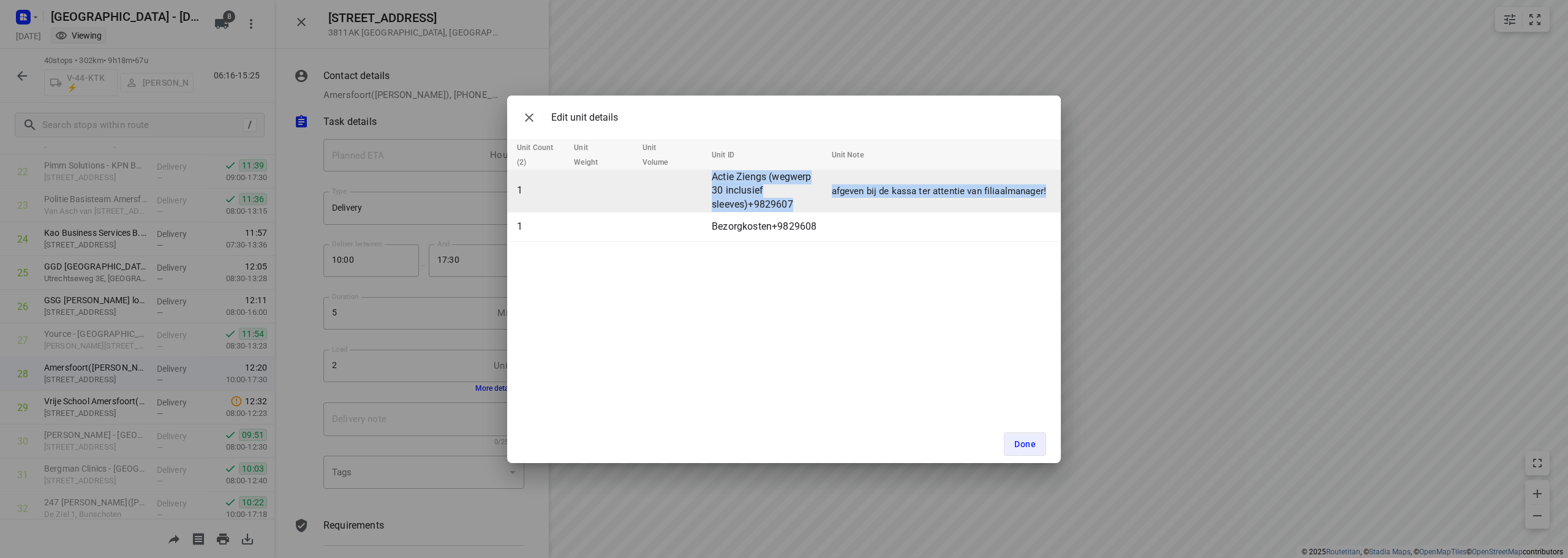
drag, startPoint x: 712, startPoint y: 177, endPoint x: 1048, endPoint y: 196, distance: 336.5
click at [1048, 196] on tr "1 Actie Ziengs (wegwerp 30 inclusief sleeves)+9829607 afgeven bij de kassa ter …" at bounding box center [784, 191] width 554 height 43
click at [1048, 196] on td "afgeven bij de kassa ter attentie van filiaalmanager!" at bounding box center [944, 191] width 235 height 43
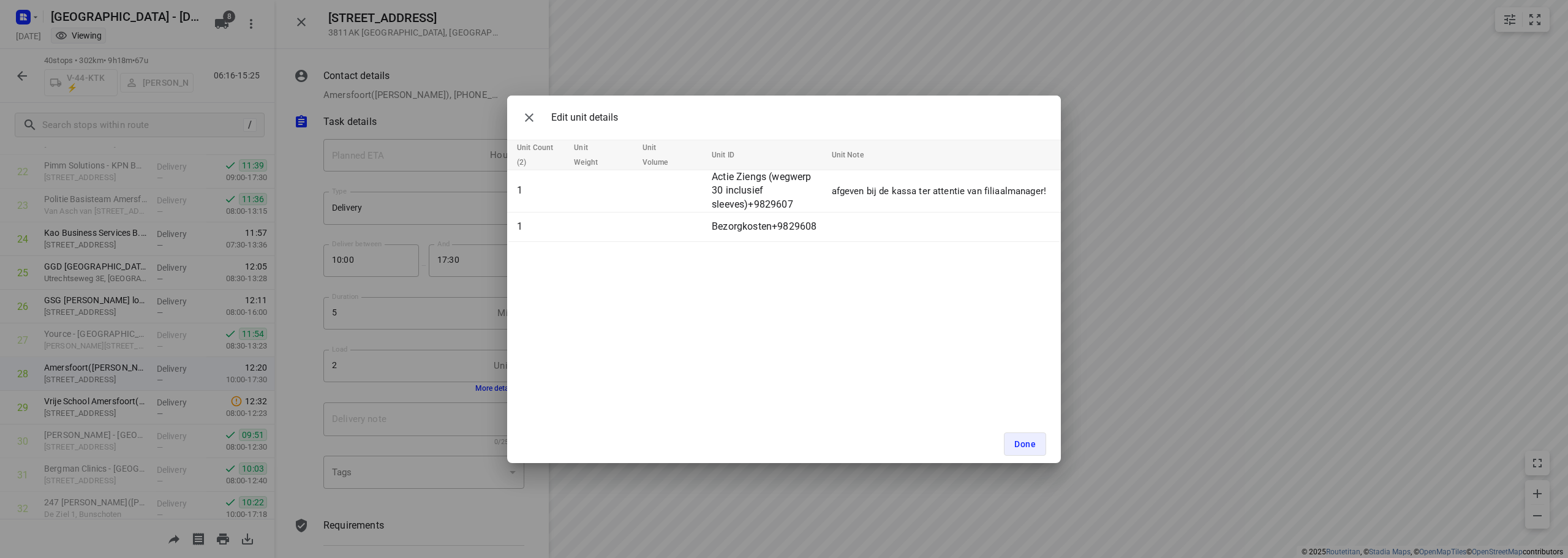
click at [868, 68] on div "Edit unit details Unit Count (2) Unit Weight Unit Volume Unit ID Unit Note 1 Ac…" at bounding box center [784, 279] width 1568 height 558
click at [1023, 460] on div "Done" at bounding box center [784, 444] width 554 height 38
click at [1025, 453] on button "Done" at bounding box center [1025, 444] width 42 height 23
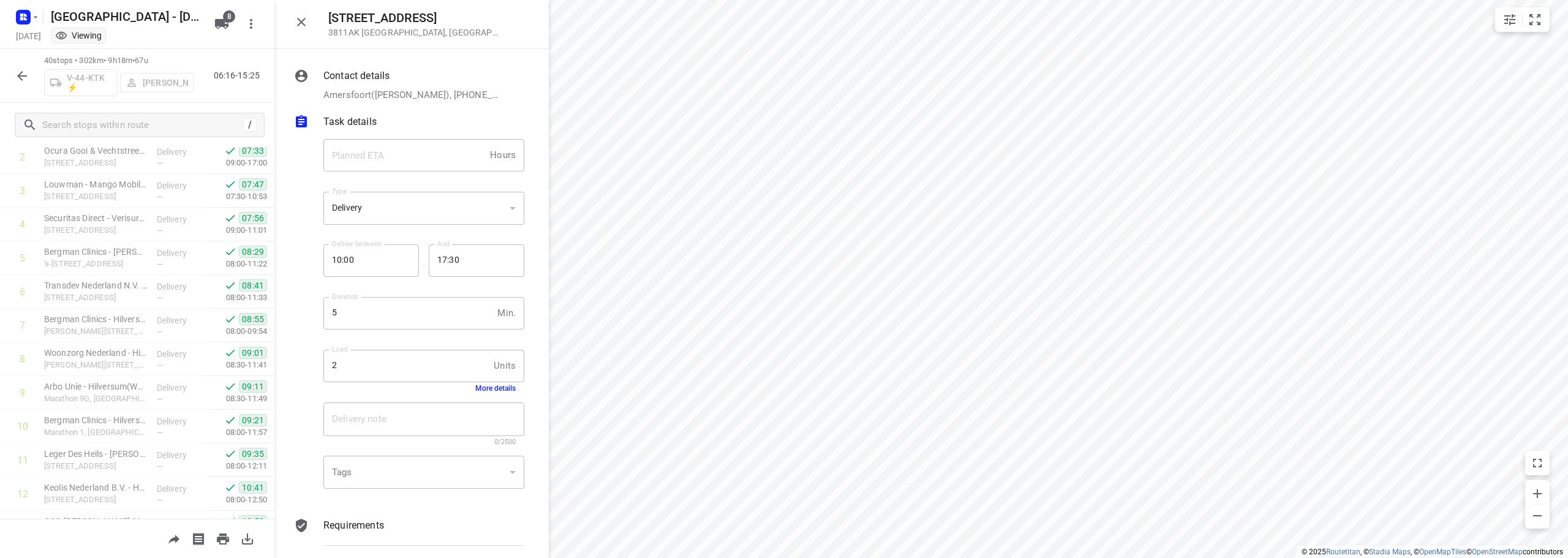
scroll to position [0, 0]
click at [303, 22] on icon "button" at bounding box center [302, 22] width 9 height 9
